Goal: Information Seeking & Learning: Compare options

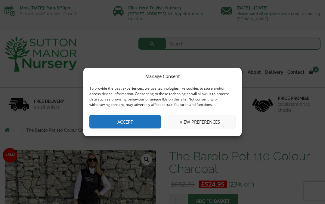
click at [100, 123] on button "Accept" at bounding box center [125, 122] width 72 height 14
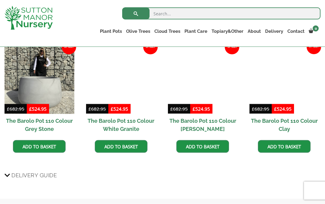
scroll to position [492, 0]
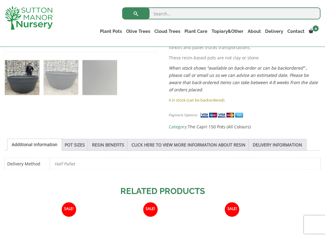
scroll to position [245, 0]
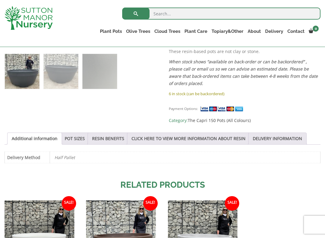
click at [77, 138] on link "POT SIZES" at bounding box center [75, 138] width 20 height 11
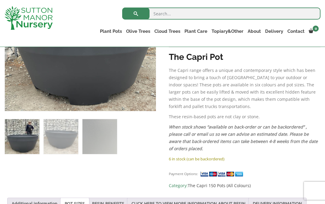
scroll to position [179, 0]
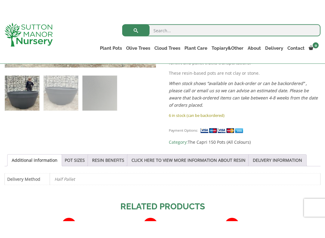
scroll to position [240, 0]
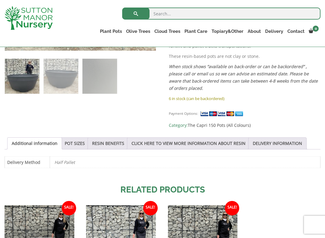
click at [80, 141] on link "POT SIZES" at bounding box center [75, 143] width 20 height 11
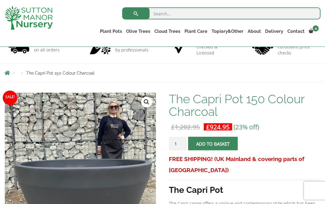
scroll to position [34, 0]
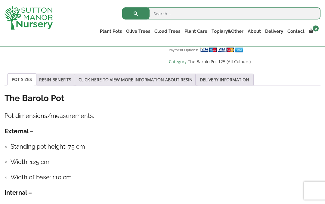
scroll to position [293, 0]
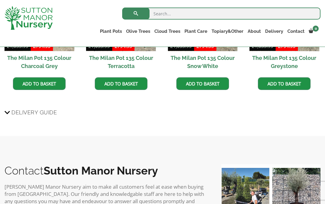
scroll to position [447, 0]
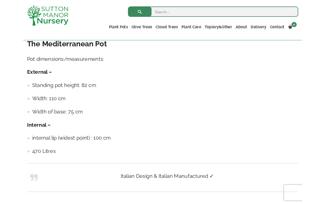
scroll to position [462, 0]
